Goal: Task Accomplishment & Management: Complete application form

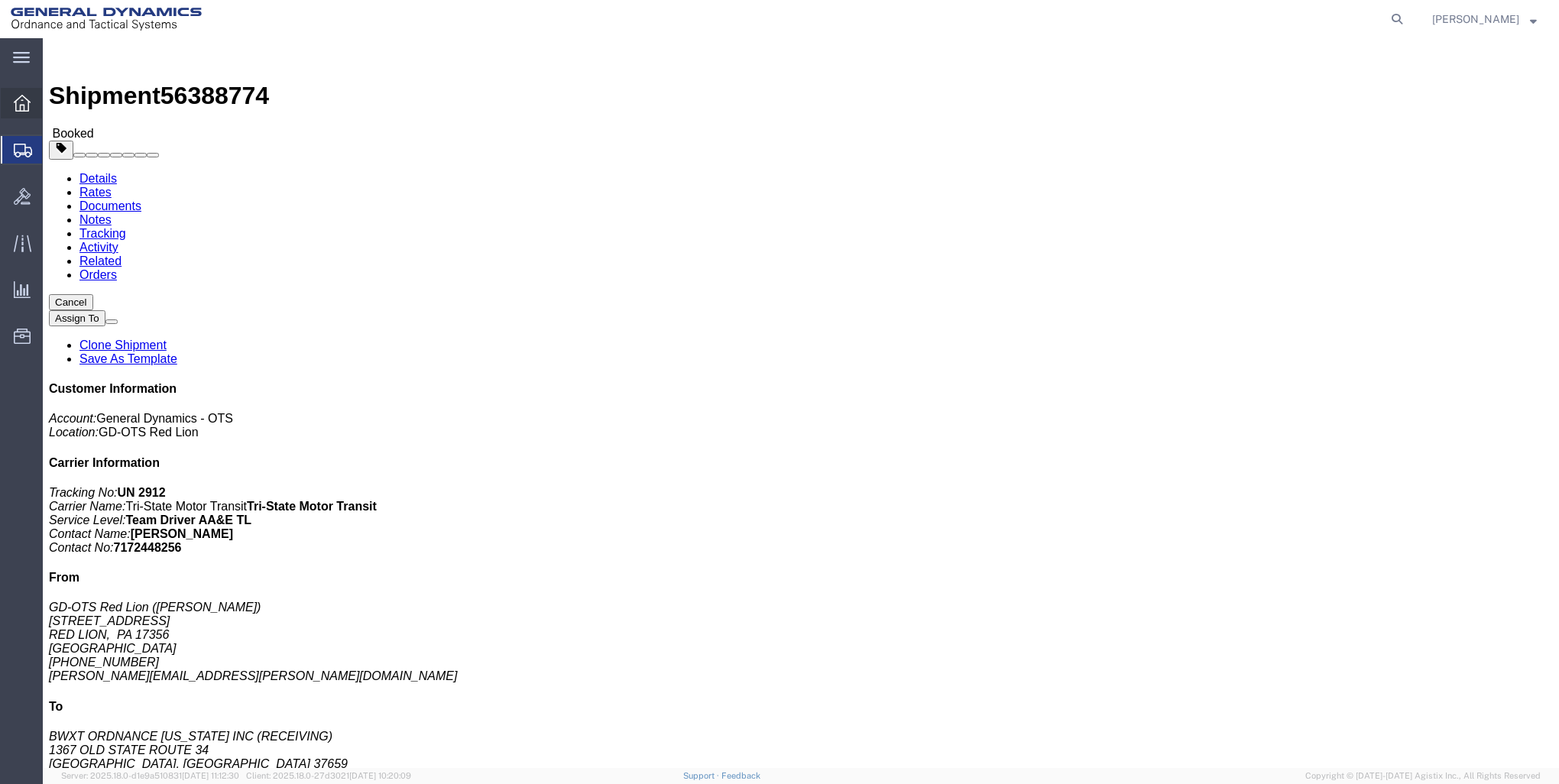
click at [20, 97] on icon at bounding box center [22, 103] width 17 height 17
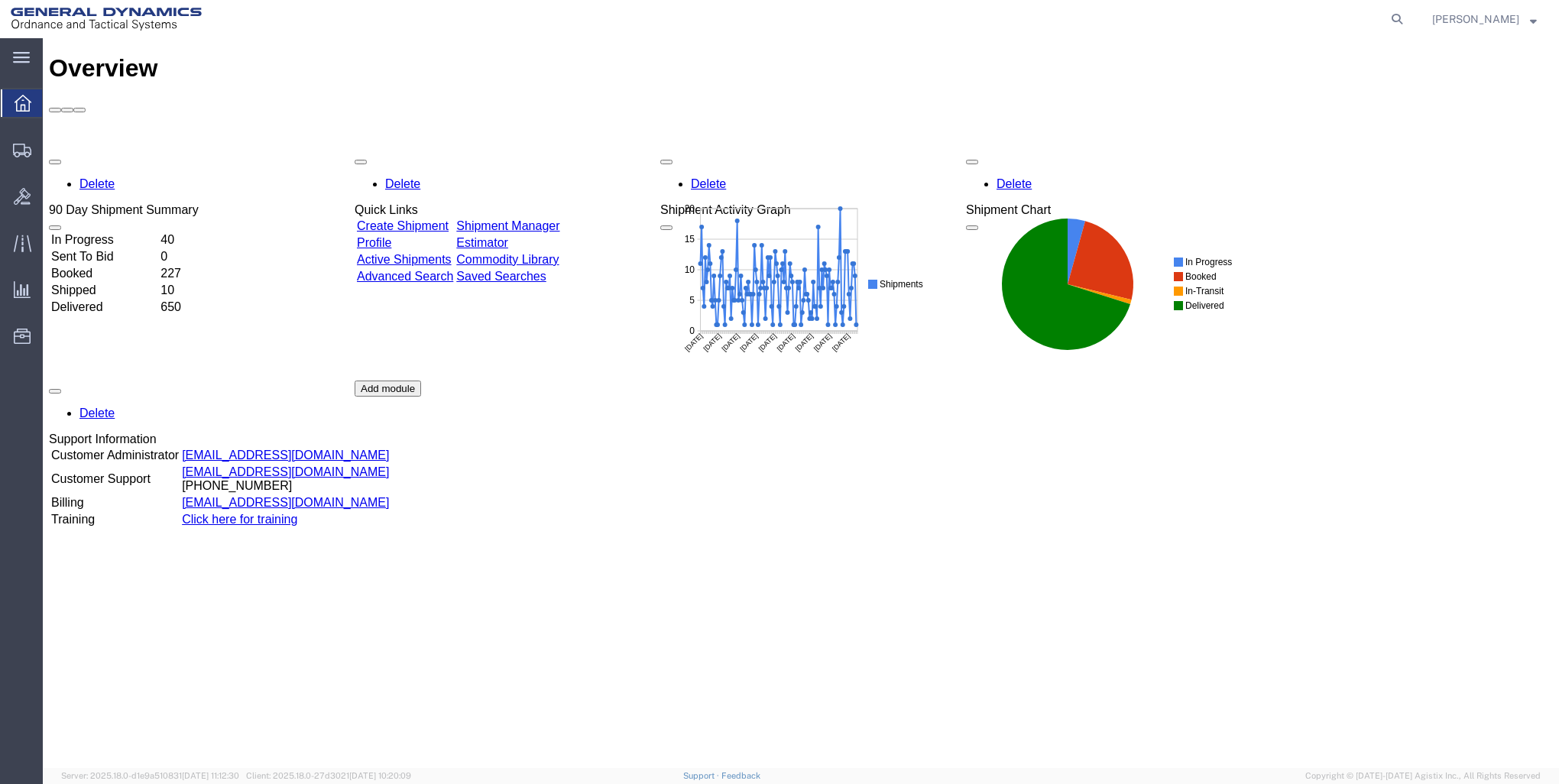
click at [442, 151] on div "Delete 90 Day Shipment Summary In Progress 40 Sent To Bid 0 Booked 227 Shipped …" at bounding box center [800, 380] width 1504 height 458
click at [447, 219] on link "Create Shipment" at bounding box center [403, 225] width 92 height 13
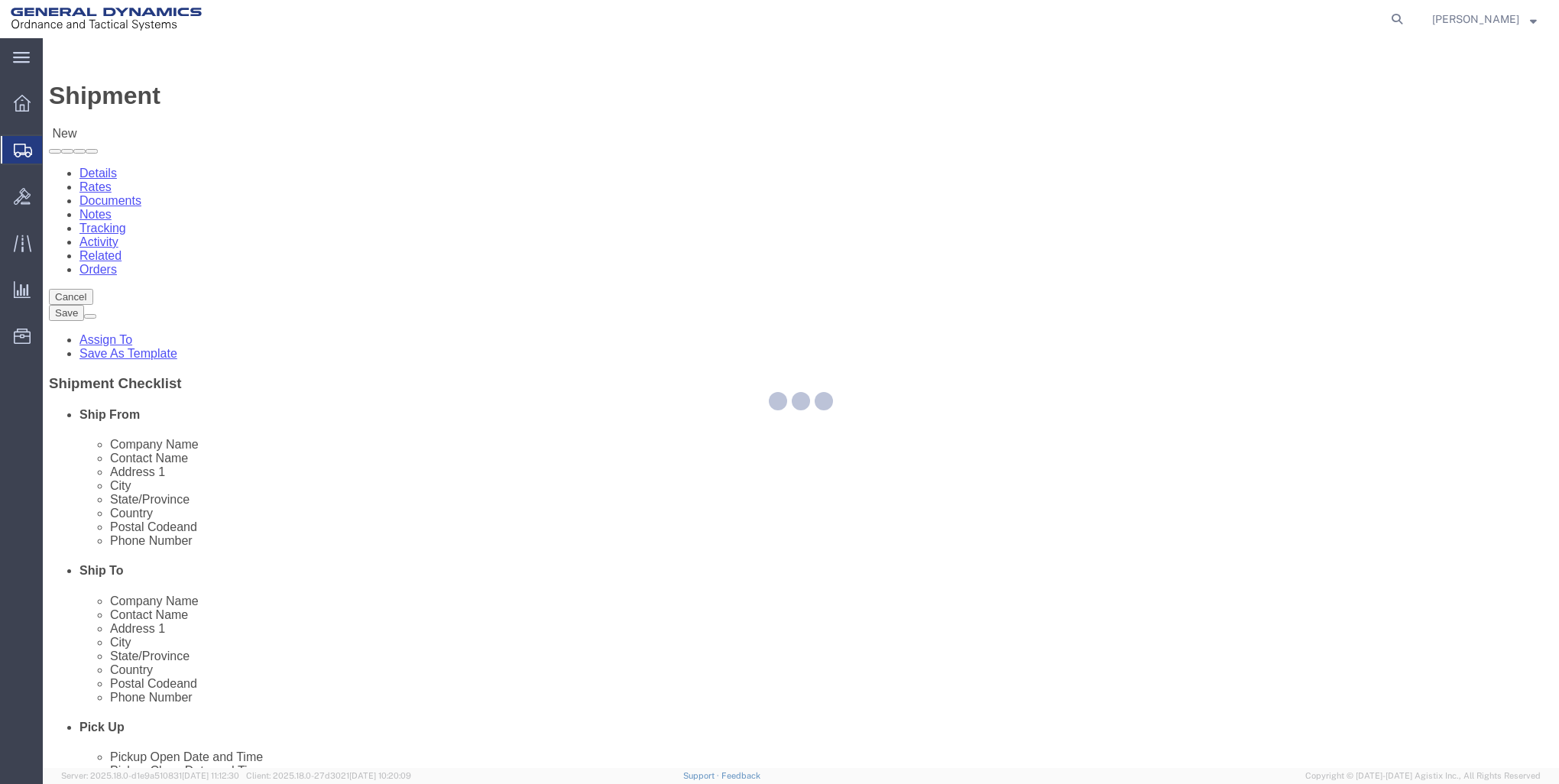
select select
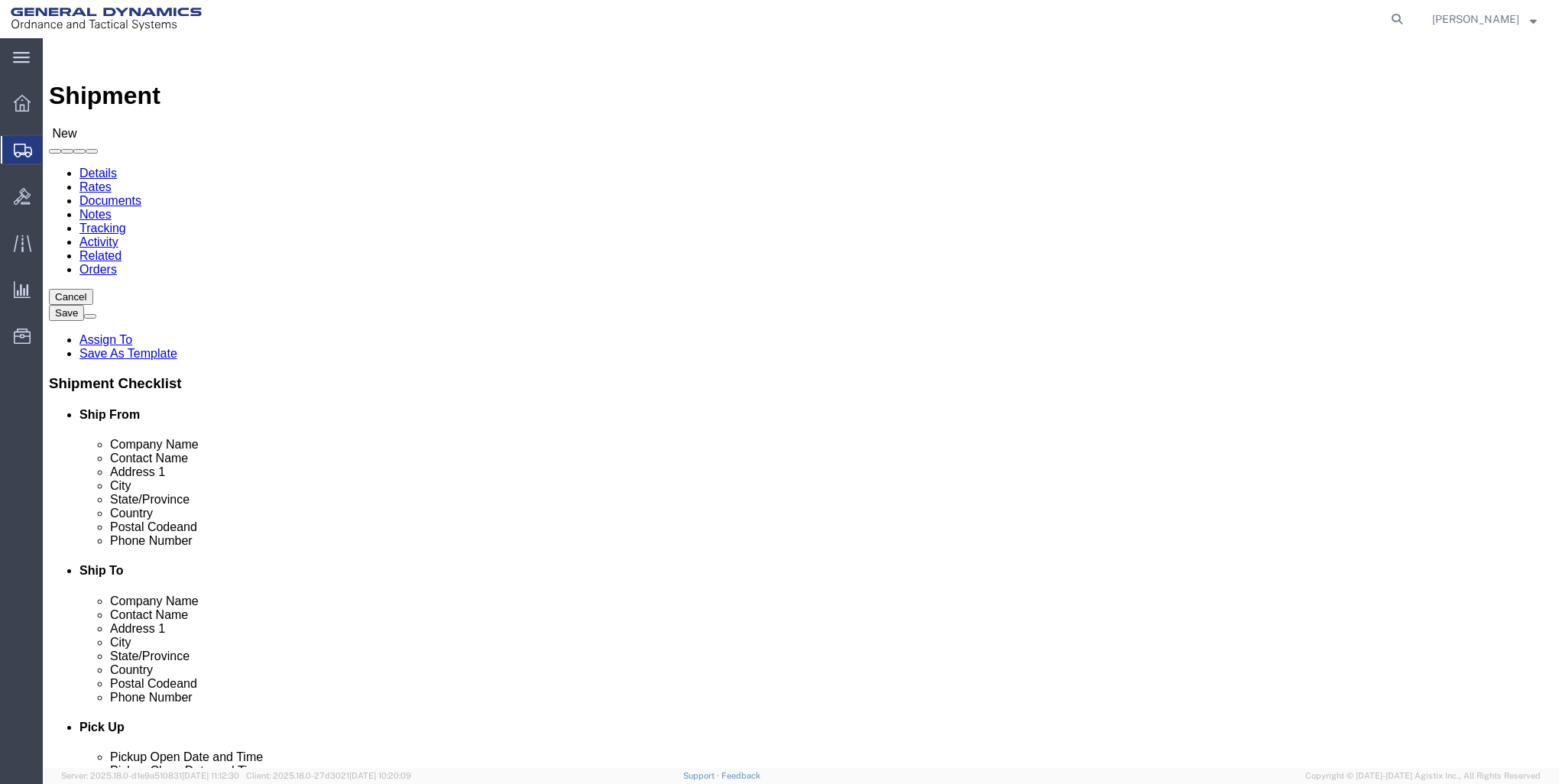
click input "text"
click div
click input "GD-OTS RED"
type input "GD-OTS RED L"
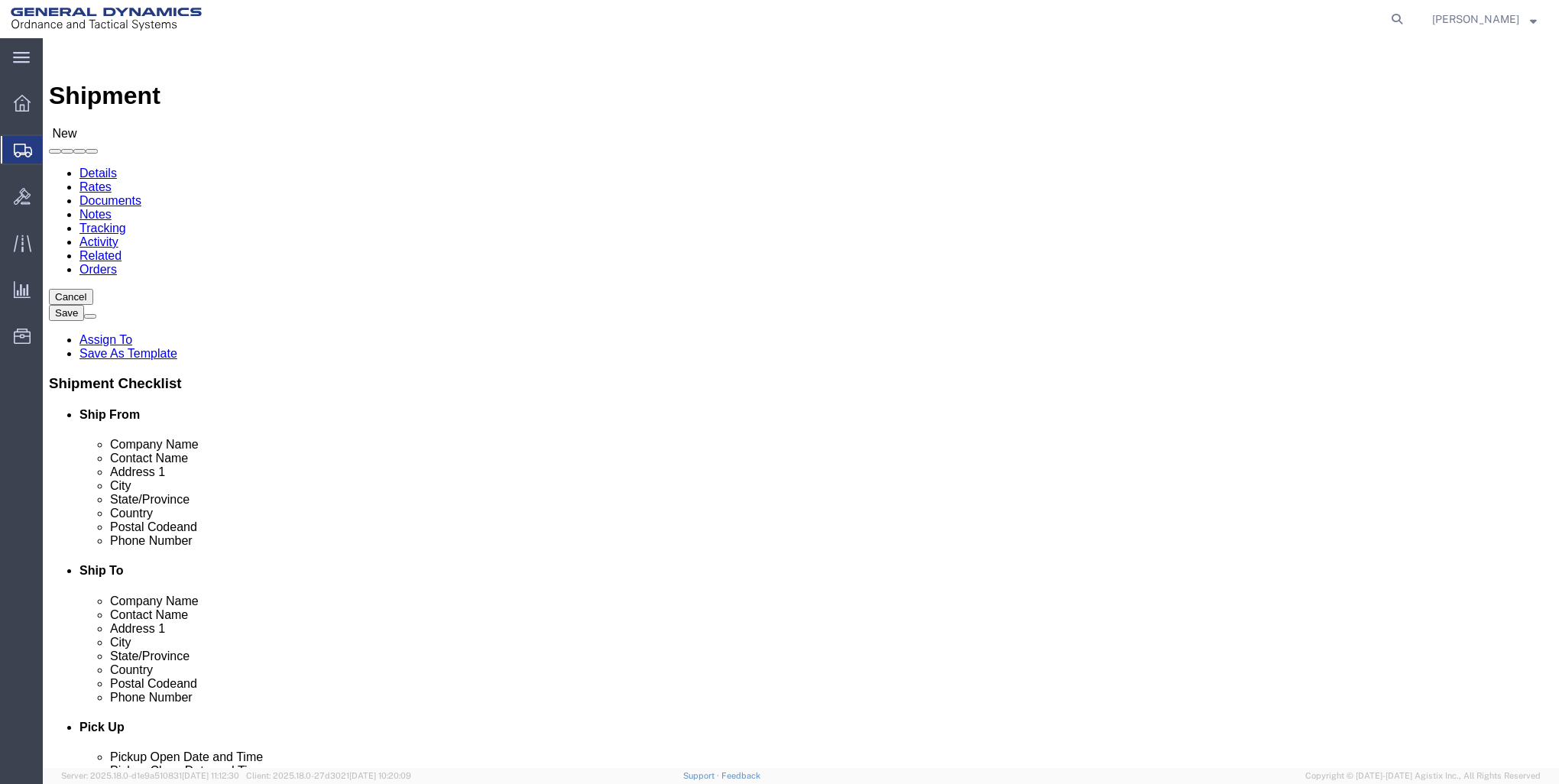
scroll to position [70, 0]
click p "- GD-OTS Red Lion - ([PERSON_NAME]) [STREET_ADDRESS] , 12:00 AM - 12:00 AM"
select select
type input "GD-OTS Red Lion"
type input "[PERSON_NAME]"
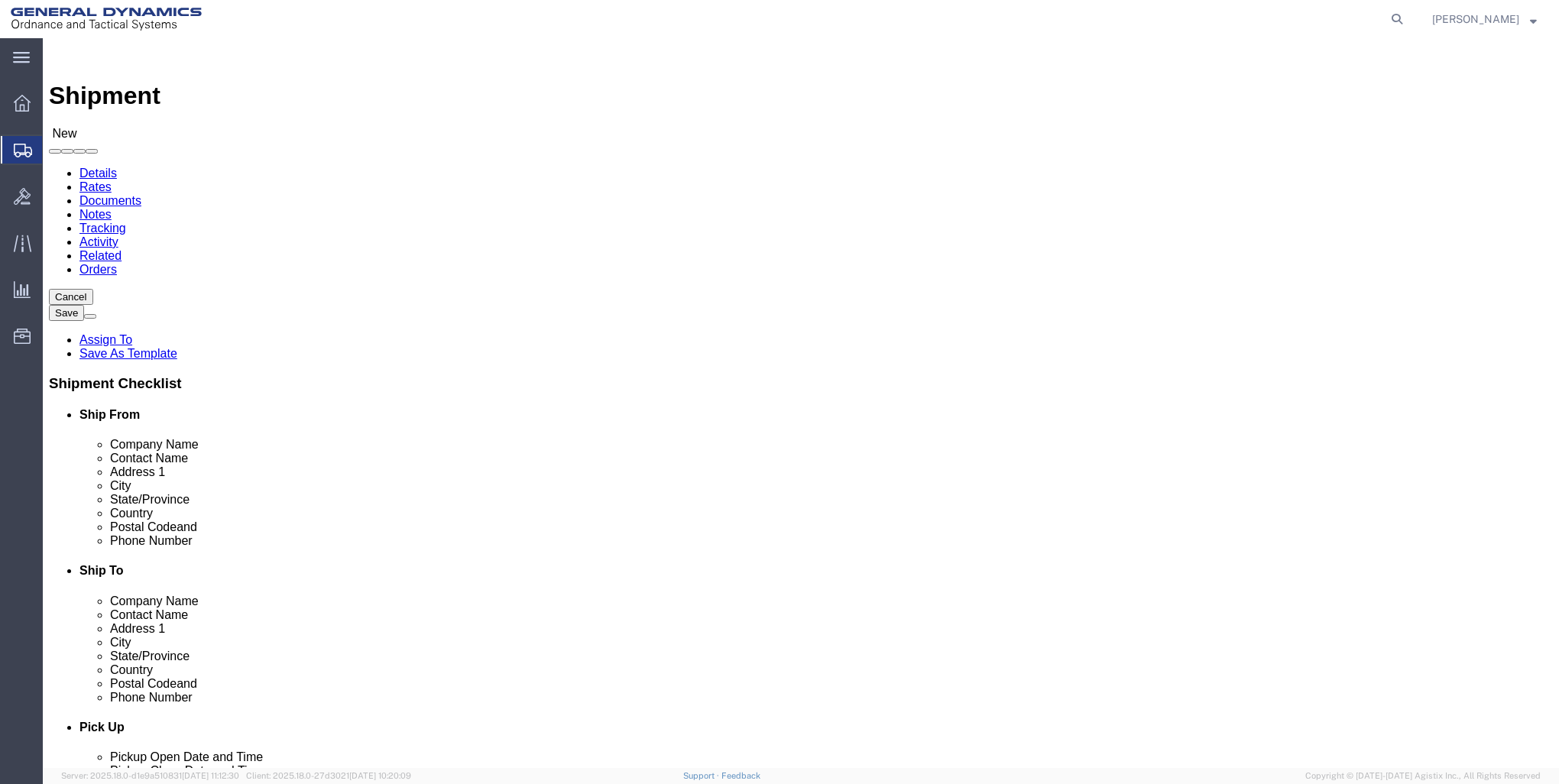
type input "[STREET_ADDRESS]"
type input "RED LION"
type input "17356"
type input "[PHONE_NUMBER]"
type input "[PERSON_NAME][EMAIL_ADDRESS][PERSON_NAME][DOMAIN_NAME]"
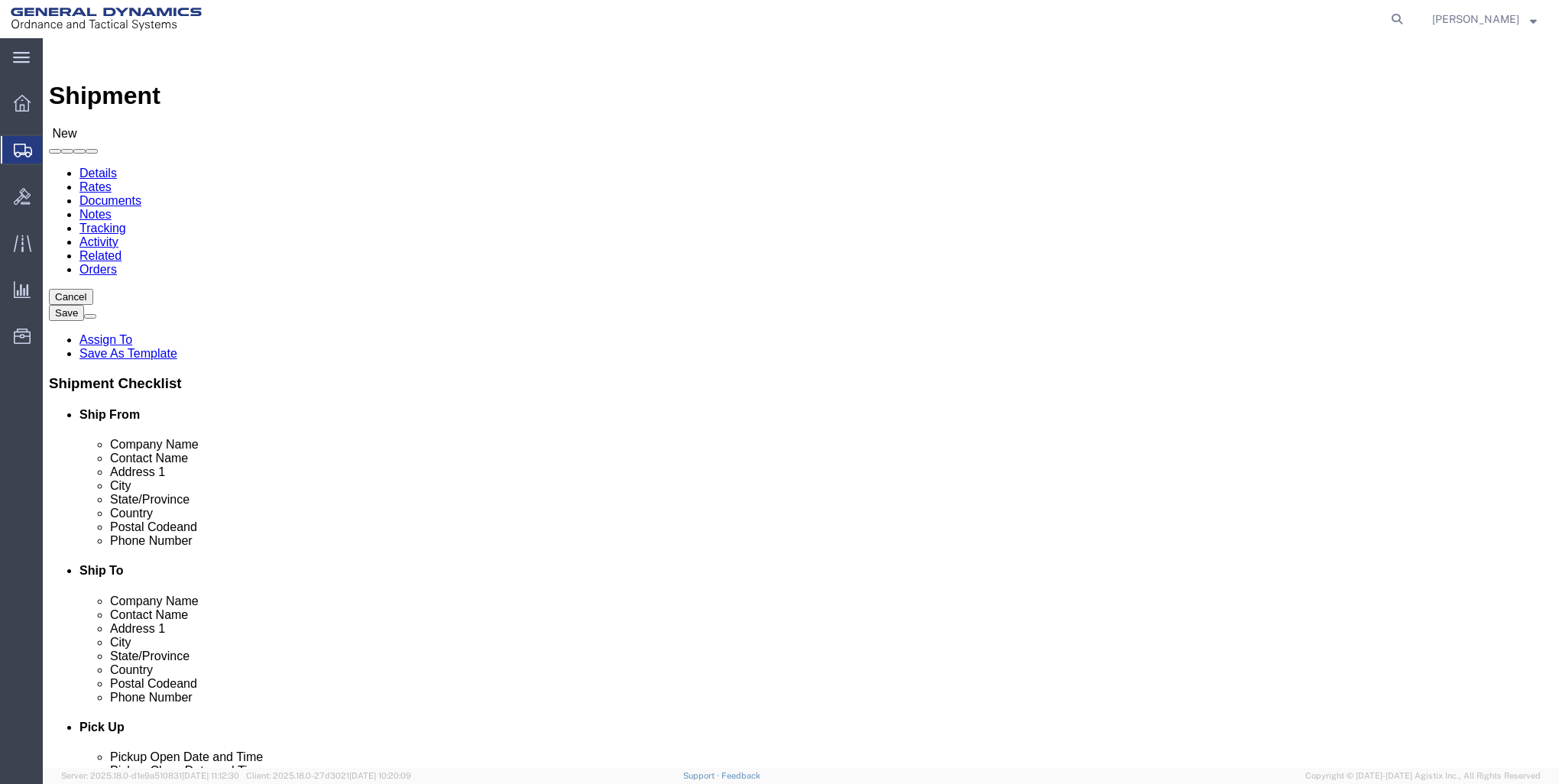
checkbox input "true"
select select "PA"
type input "GD-OTS Red Lion"
click input "text"
type input "SIMPLER SYSTEMS"
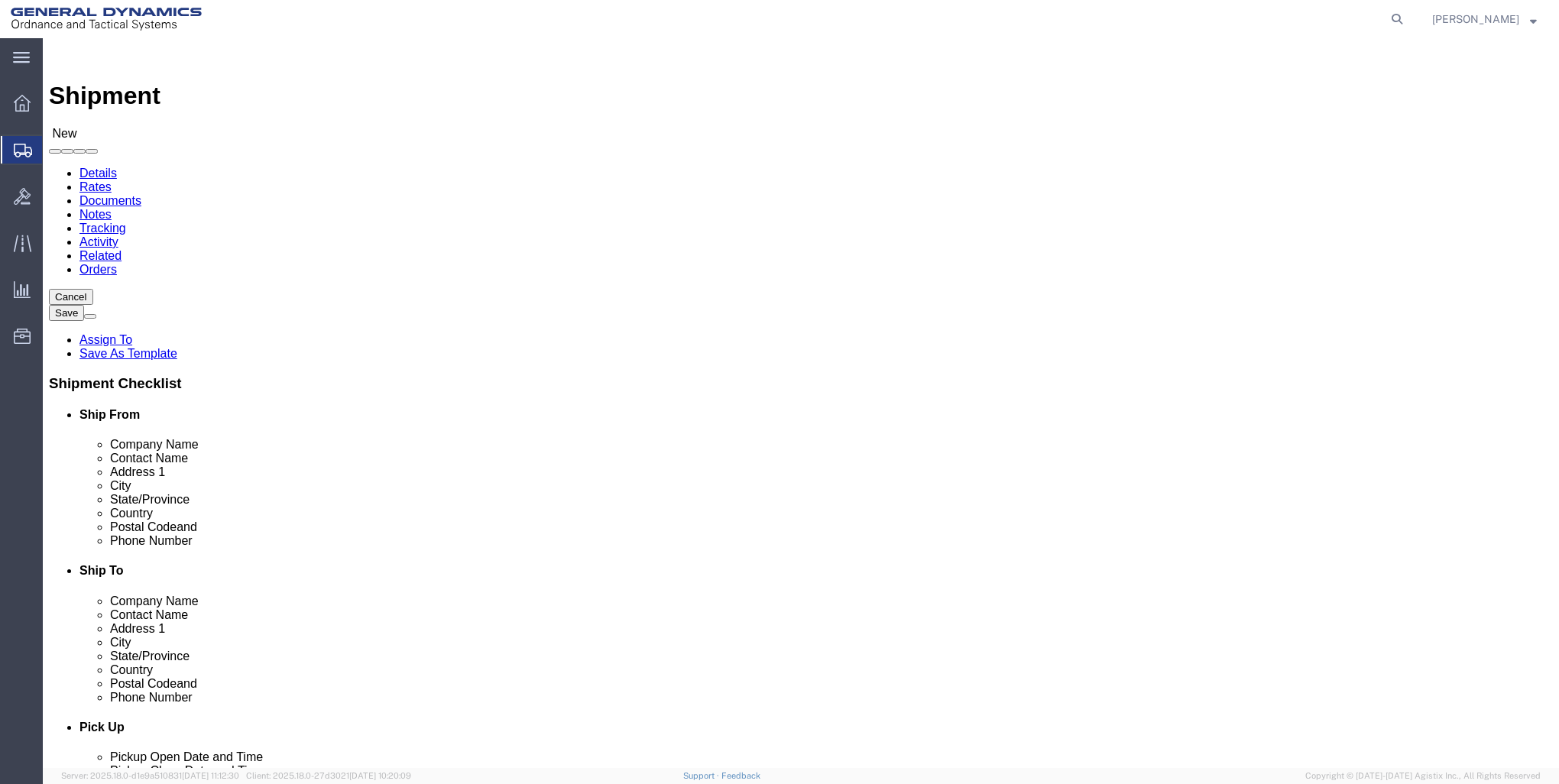
click input "text"
type input "[PERSON_NAME]"
click input "text"
type input "1121 MILITARY CUTOFF RD."
select select
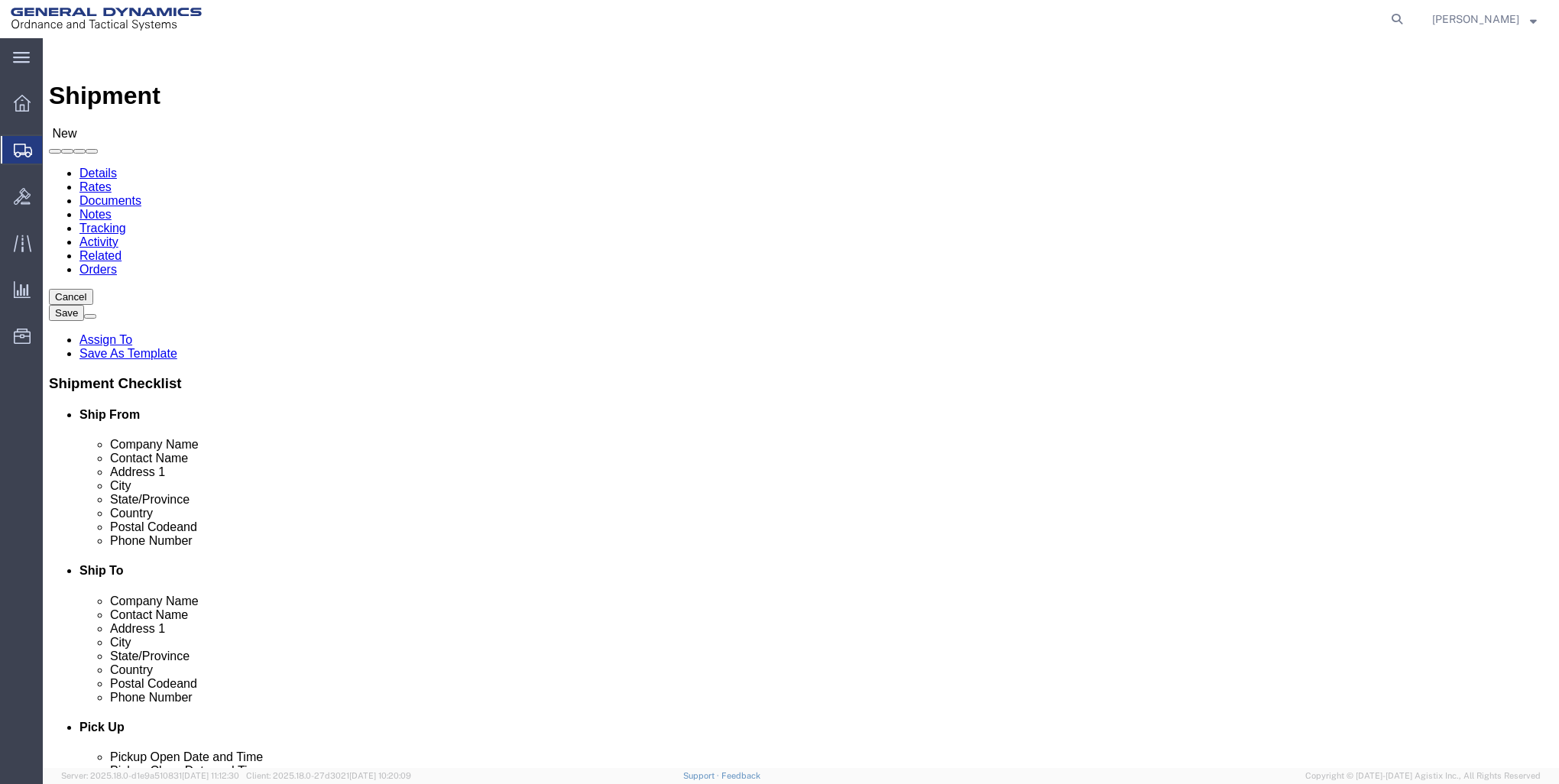
click input "text"
type input "[GEOGRAPHIC_DATA]"
click label "City"
select select
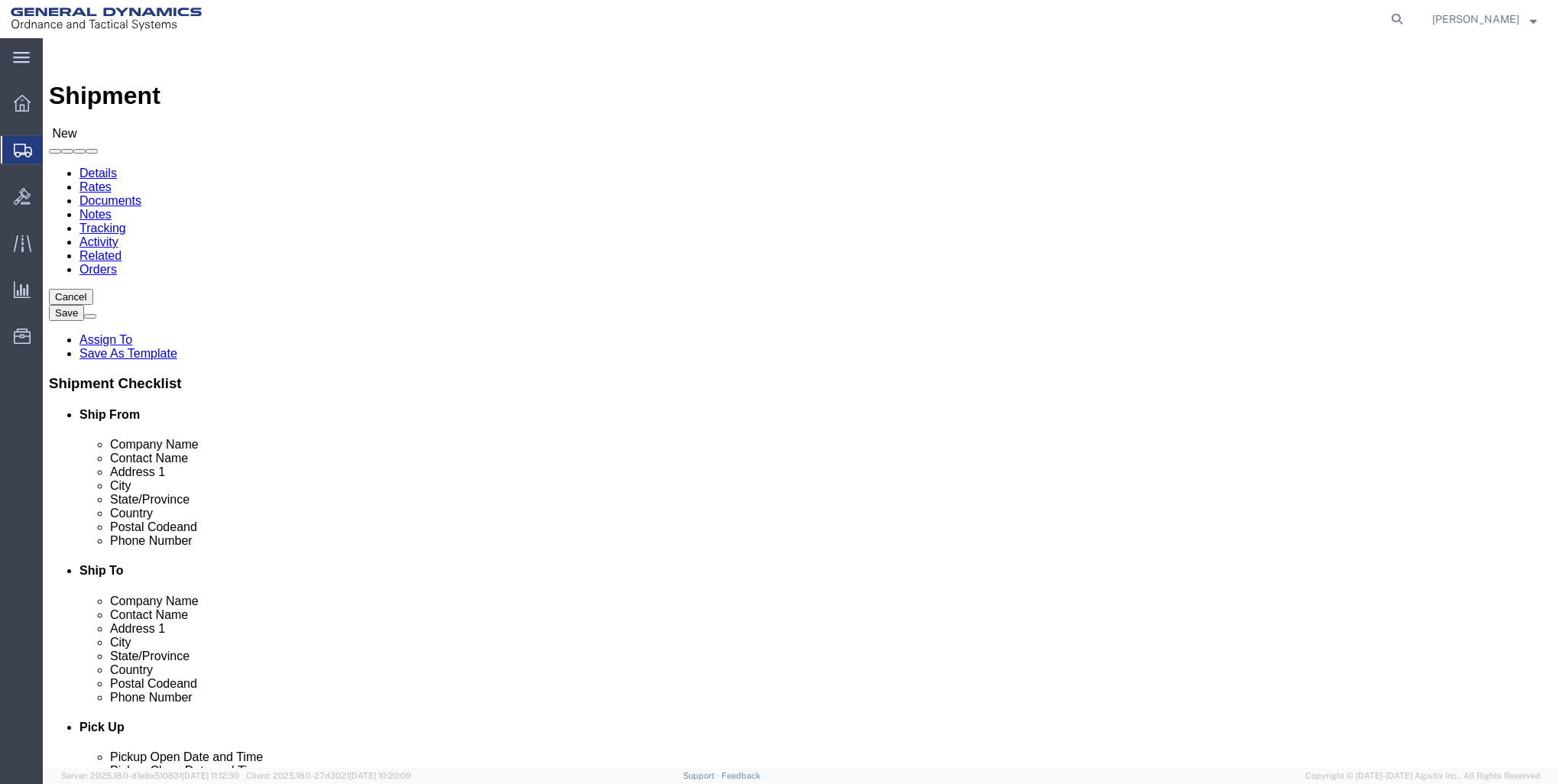
select select "NC"
click input "Postal Code"
type input "28405"
select select
click input "text"
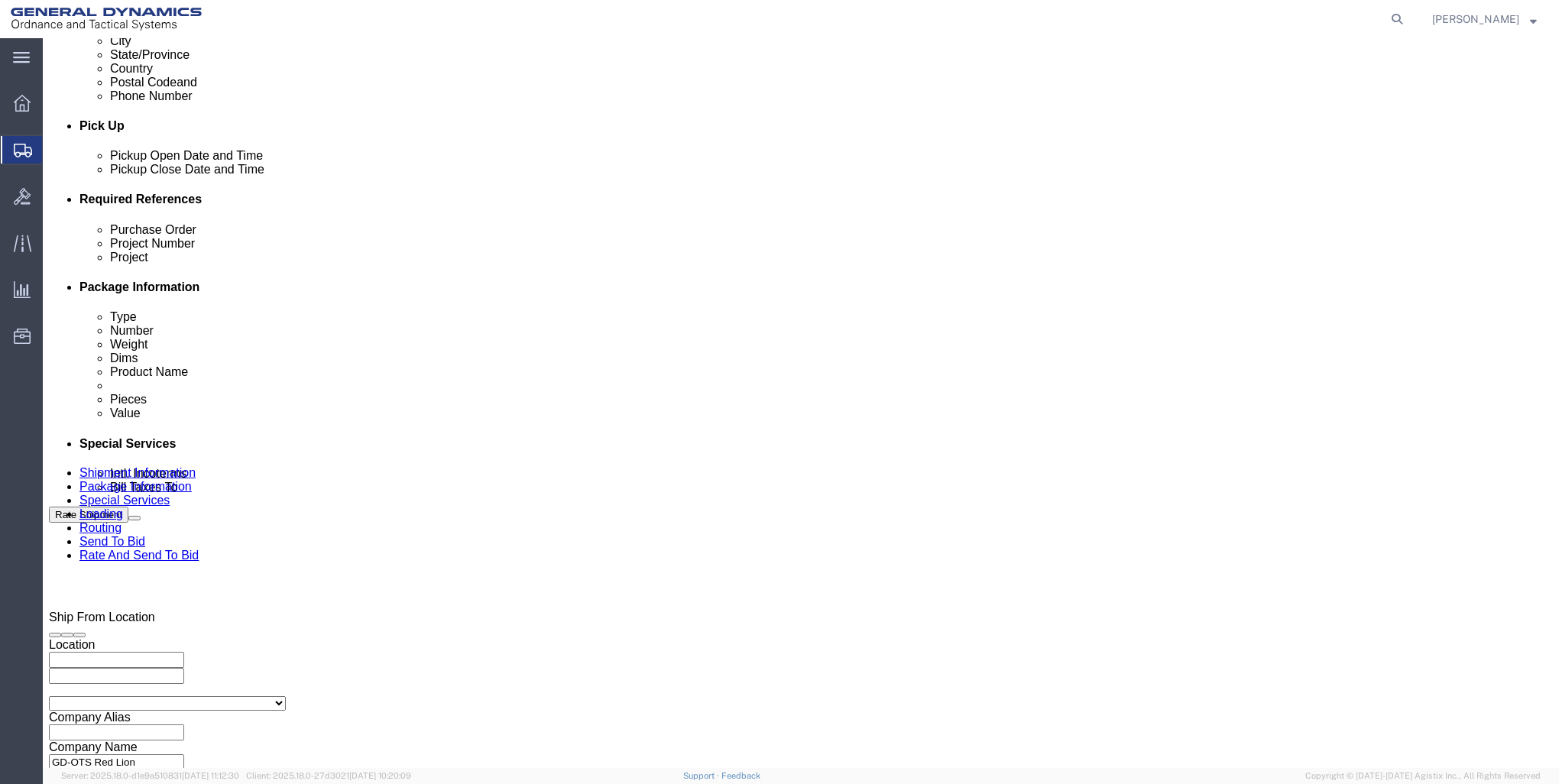
scroll to position [611, 0]
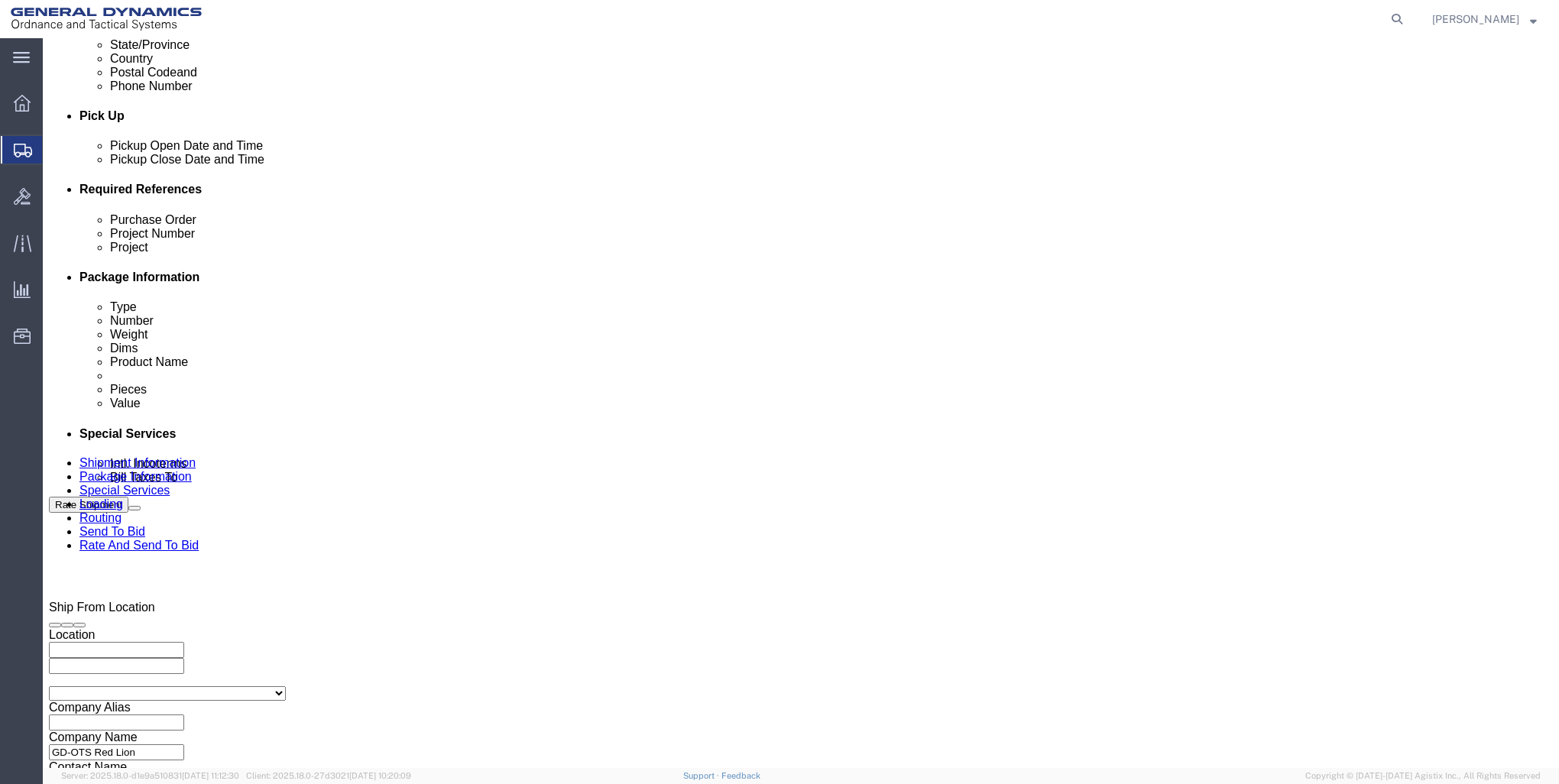
type input "[PHONE_NUMBER]"
click div "[DATE] 12:00 AM"
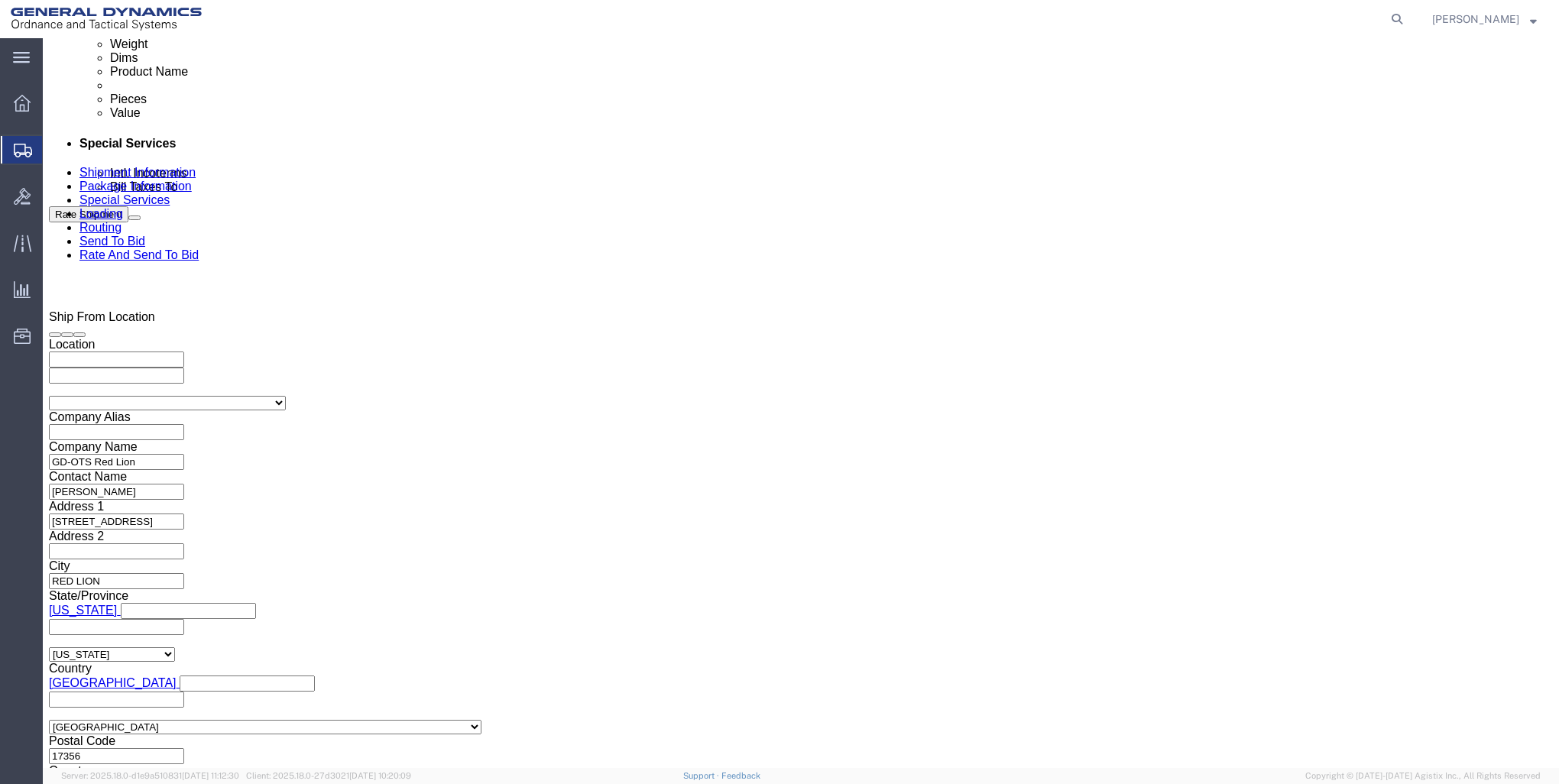
click button "Apply"
click div "[DATE] 12:00 AM"
click input "8:00 AM"
click input "8:00 PM"
type input "4:00 PM"
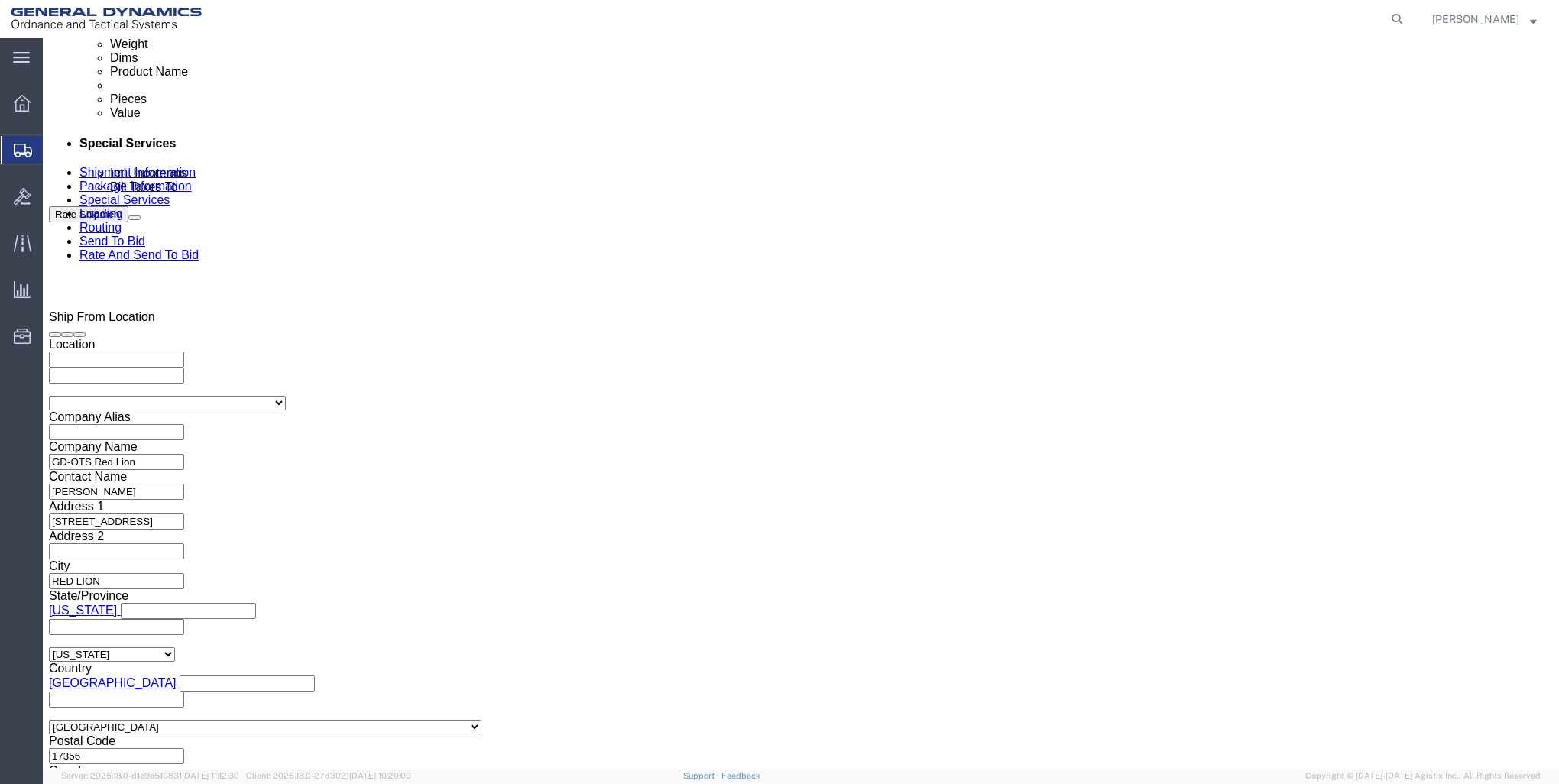
click button "Apply"
click input "text"
type input "000"
click input "text"
type input "000"
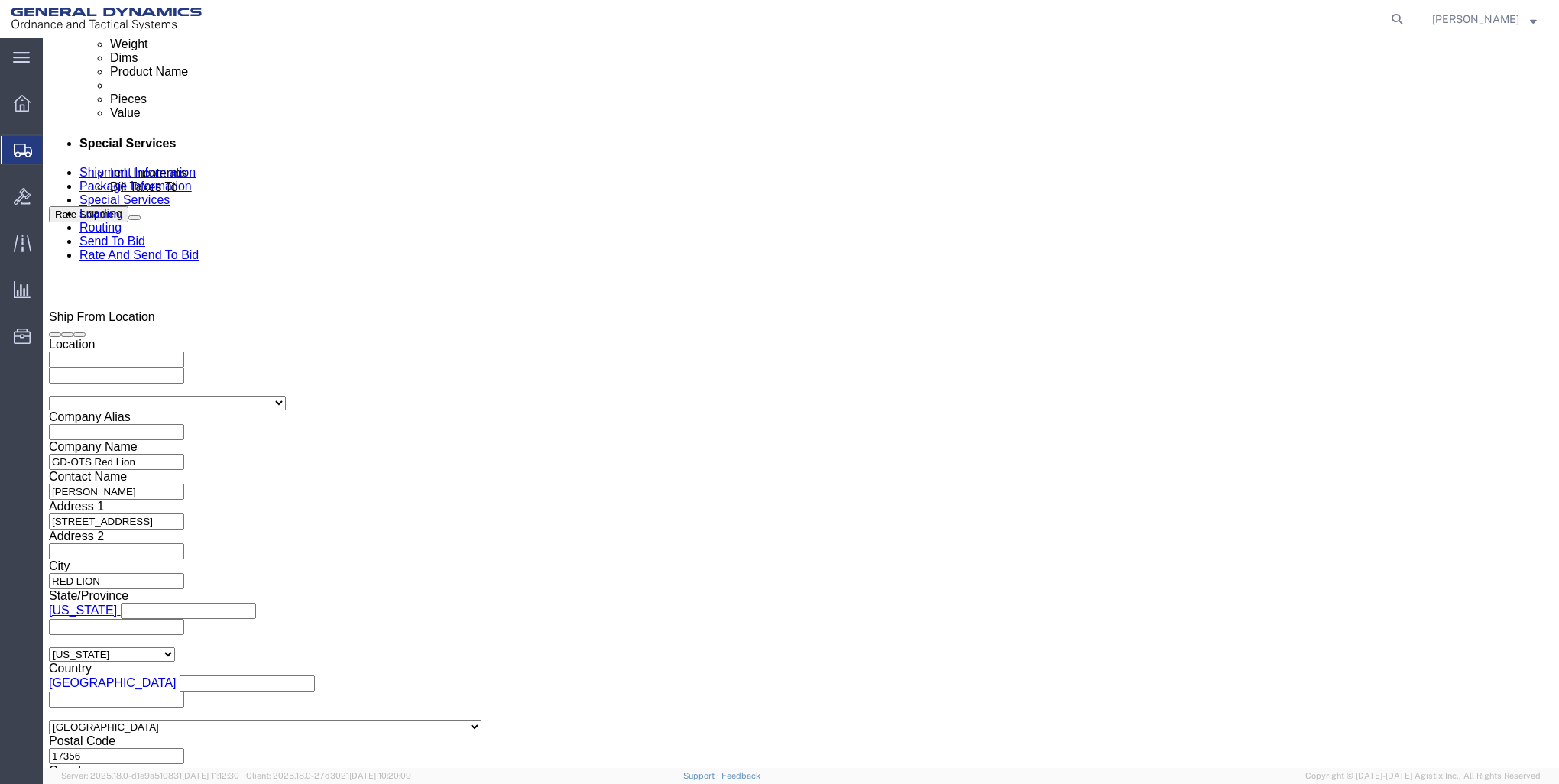
click input "text"
type input "0"
type input "550501"
click button "Continue"
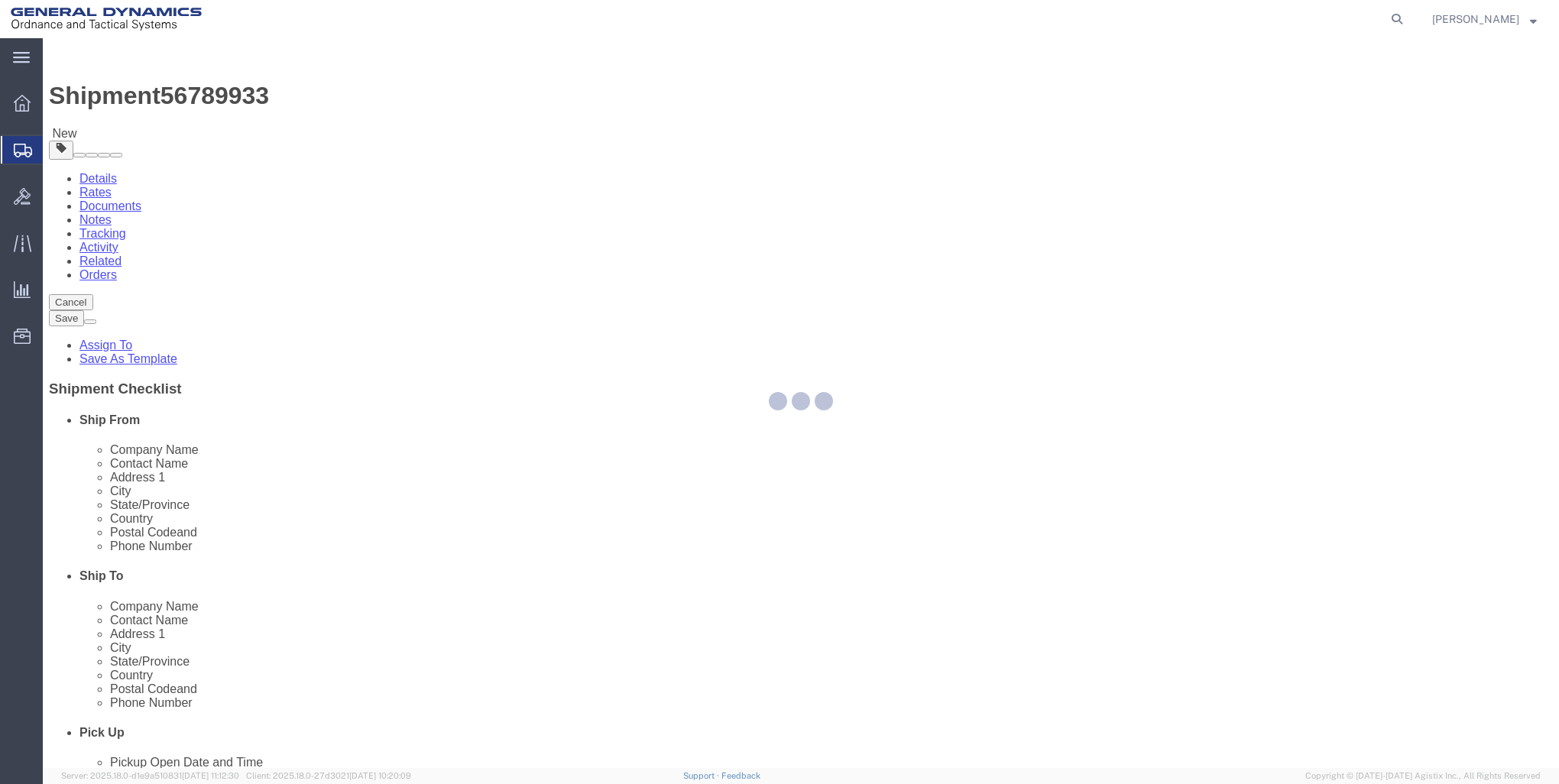
select select "CBOX"
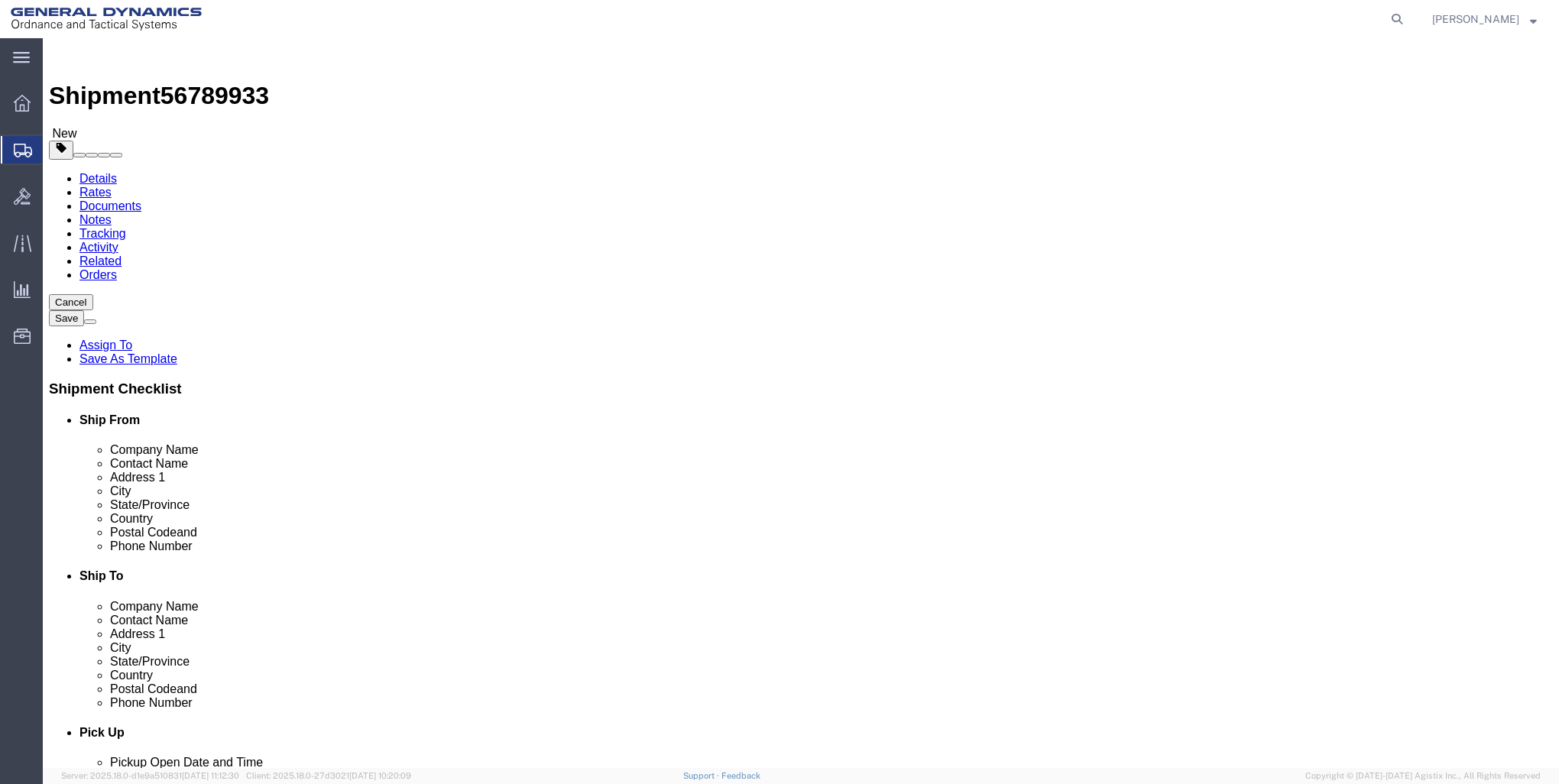
click input "text"
type input "18"
type input "12"
click input "0.00"
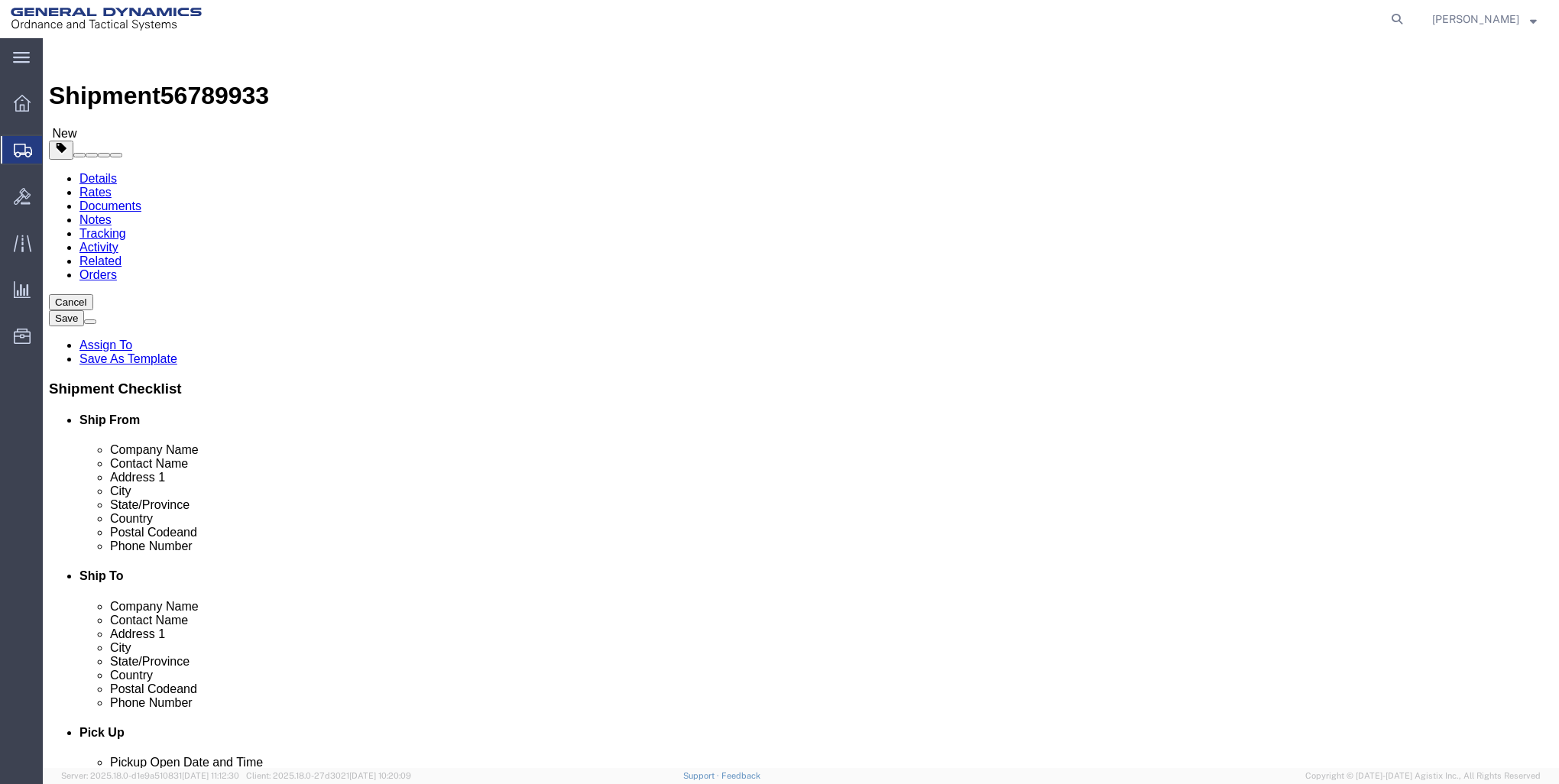
type input "0"
type input "16"
click link "Add Content"
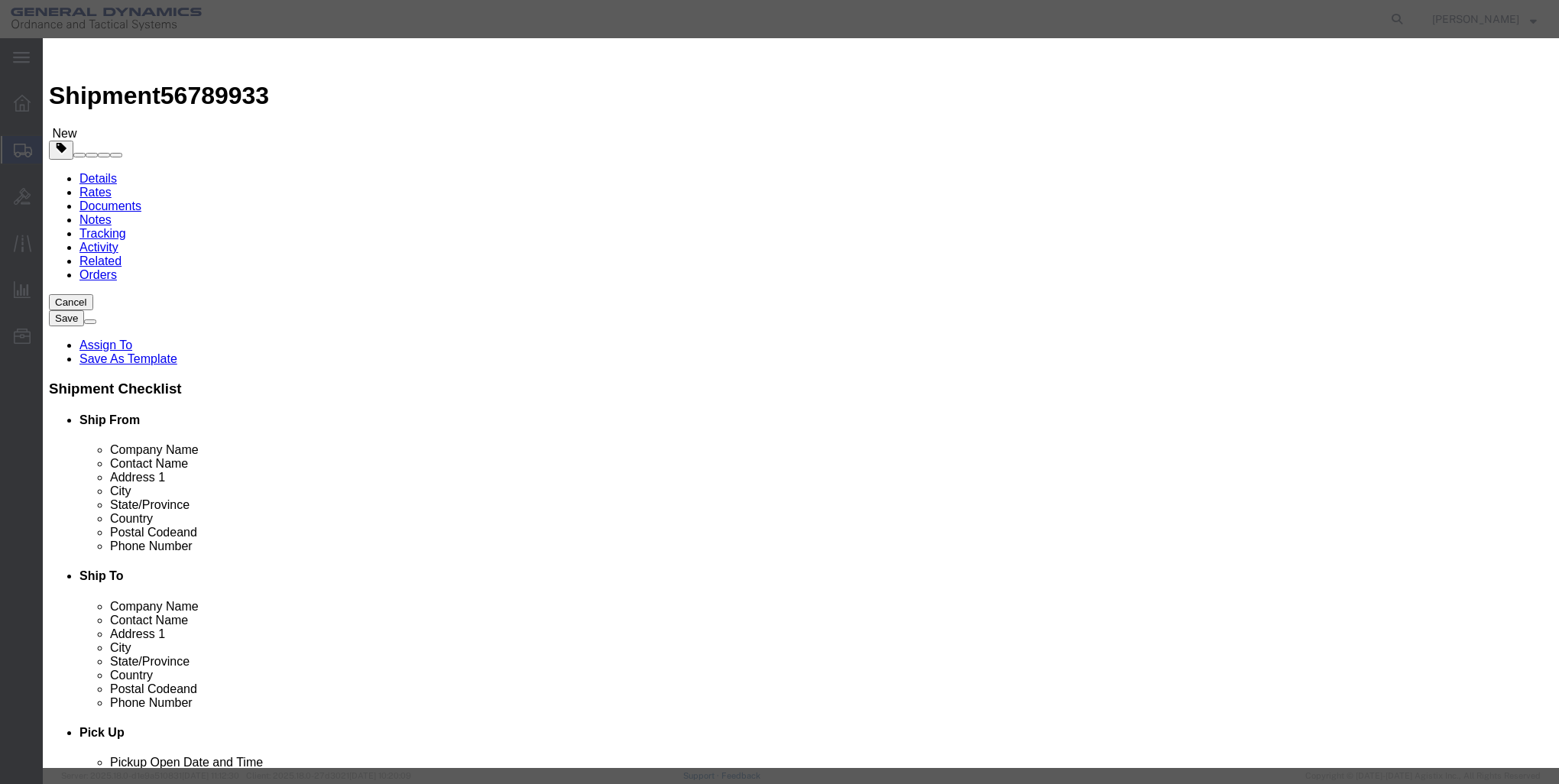
click input "text"
type input "CORE RETURN"
click input "0"
type input "1"
type input "3500"
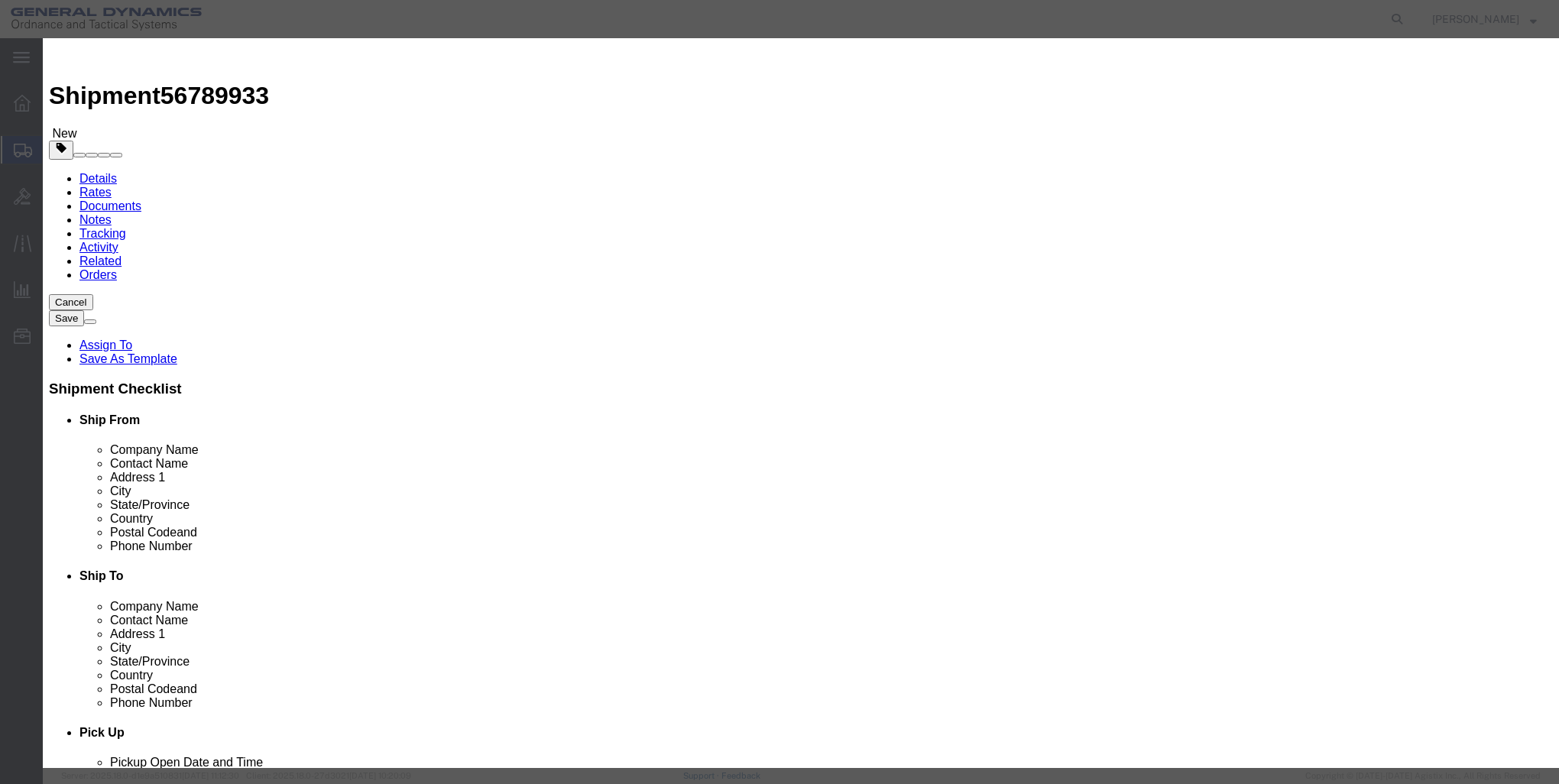
type input "1"
click input "3500"
type input "3"
type input "1"
click button "Save & Close"
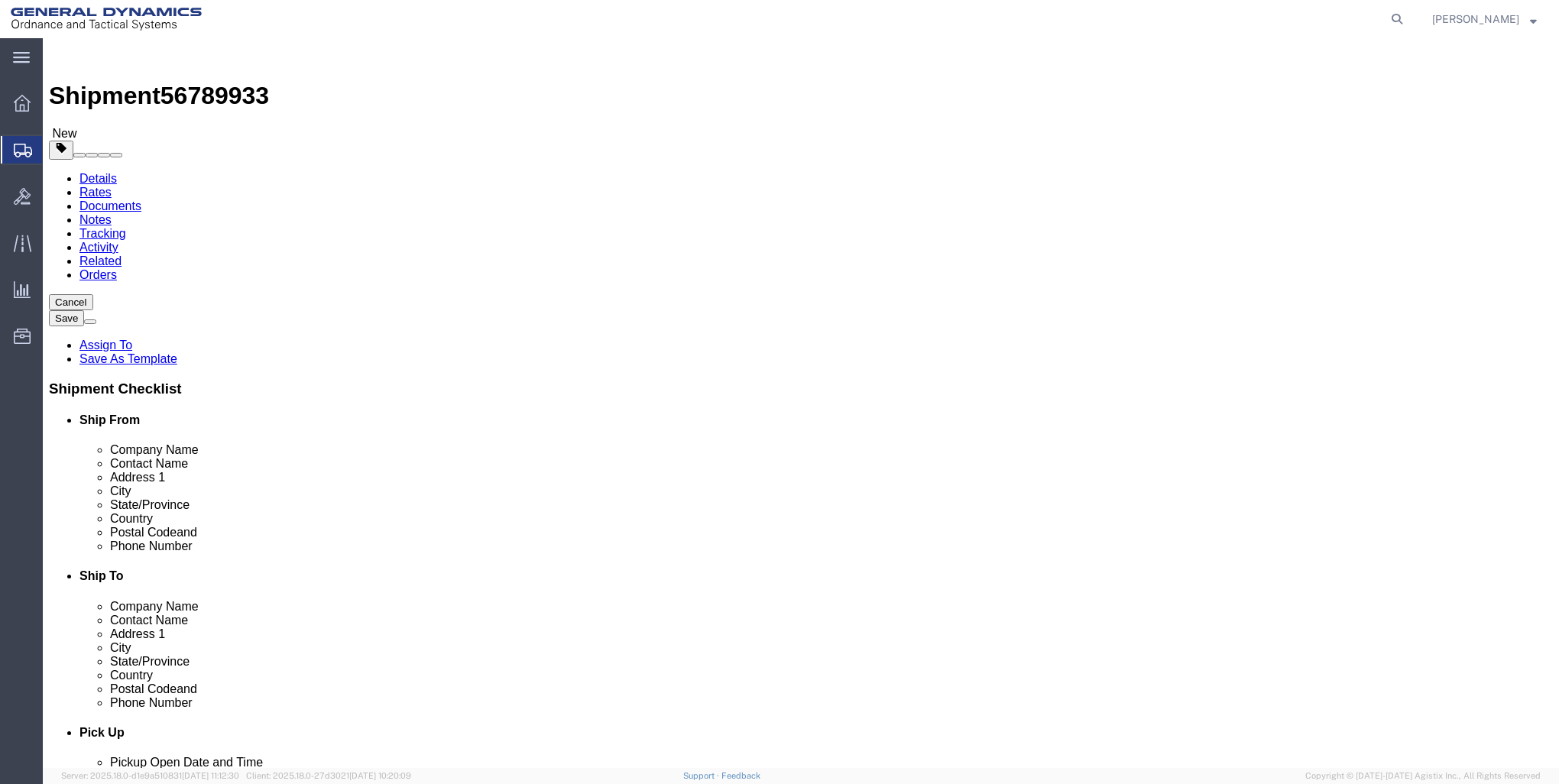
click button "Rate Shipment"
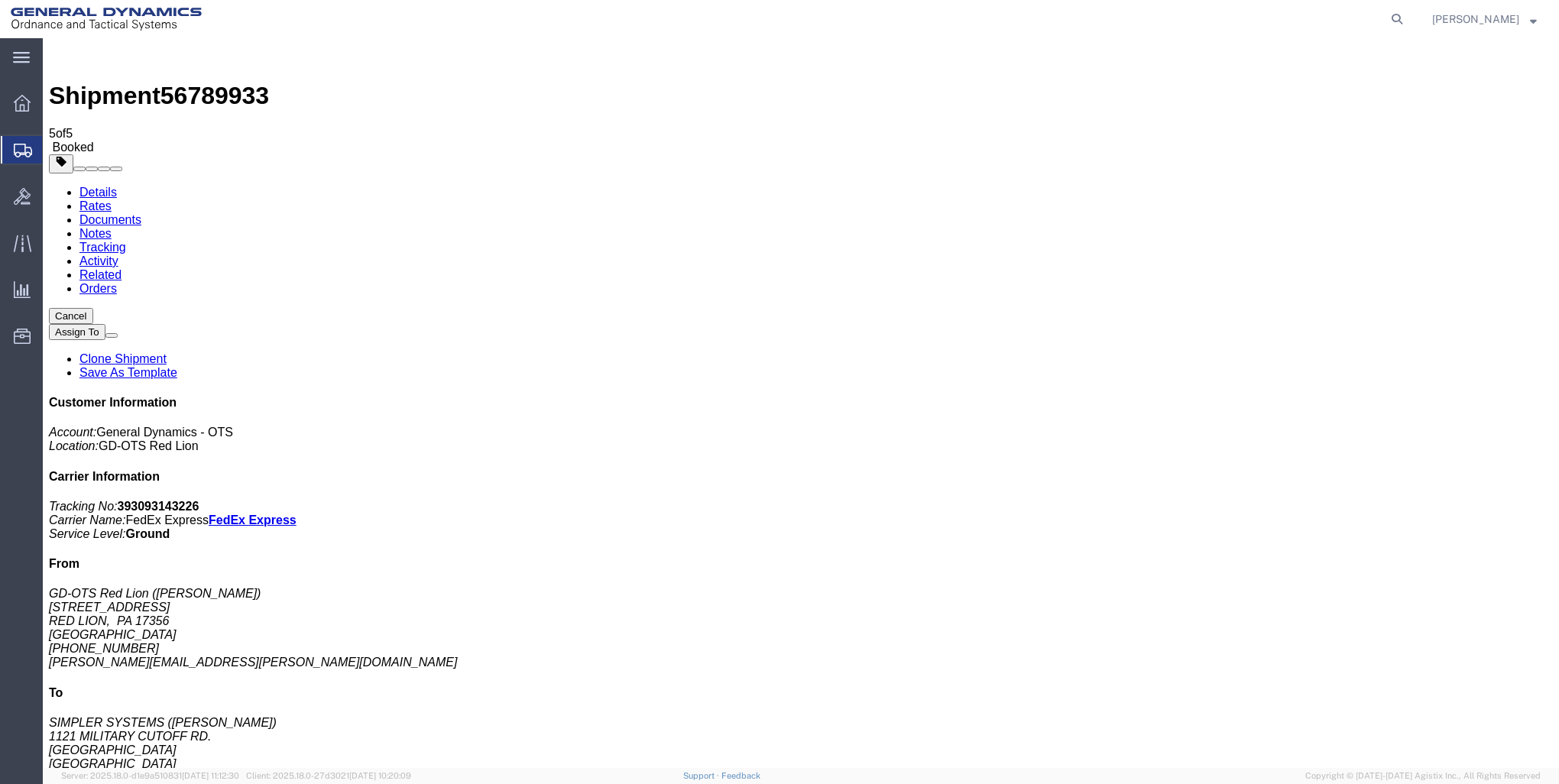
click at [19, 102] on icon at bounding box center [22, 103] width 17 height 17
